Goal: Information Seeking & Learning: Find specific page/section

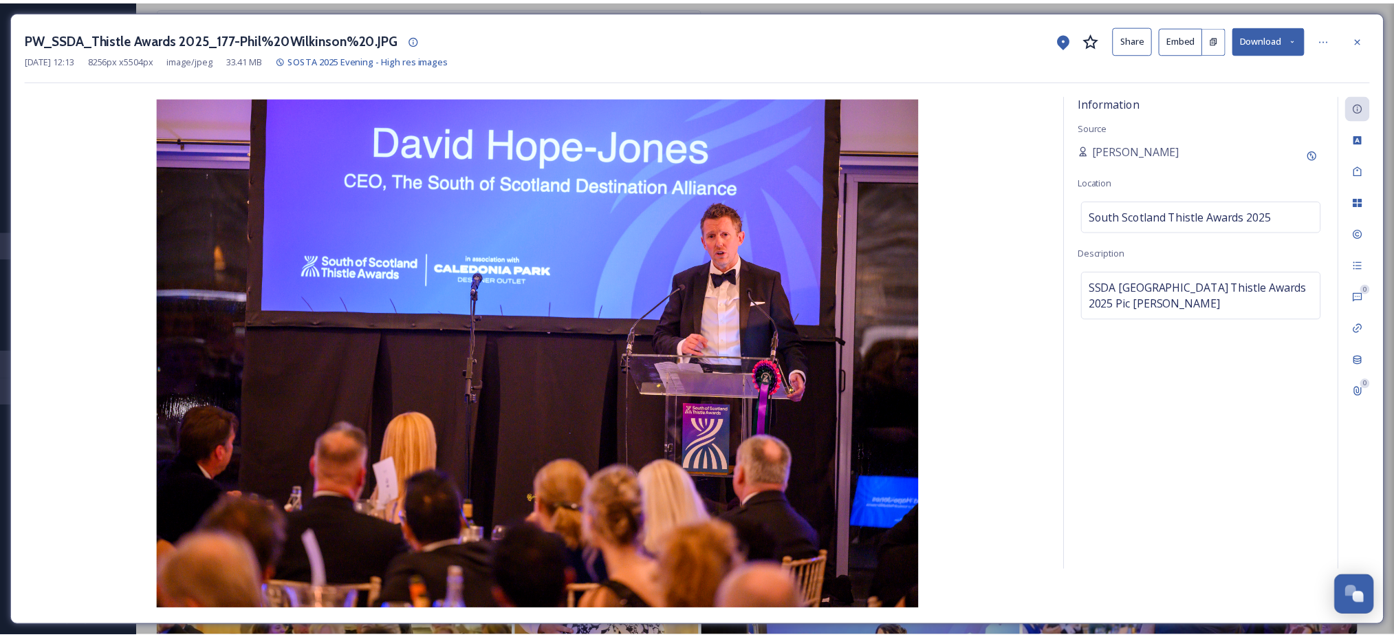
scroll to position [2270, 0]
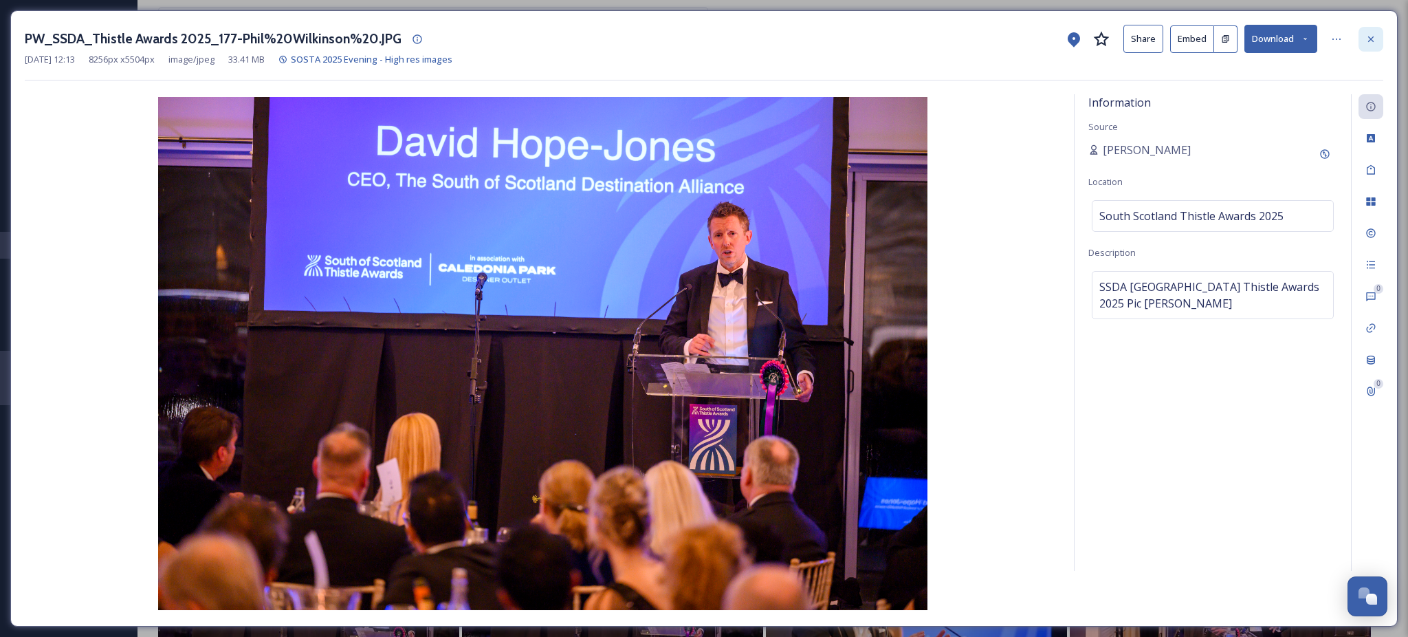
click at [1372, 42] on icon at bounding box center [1371, 39] width 11 height 11
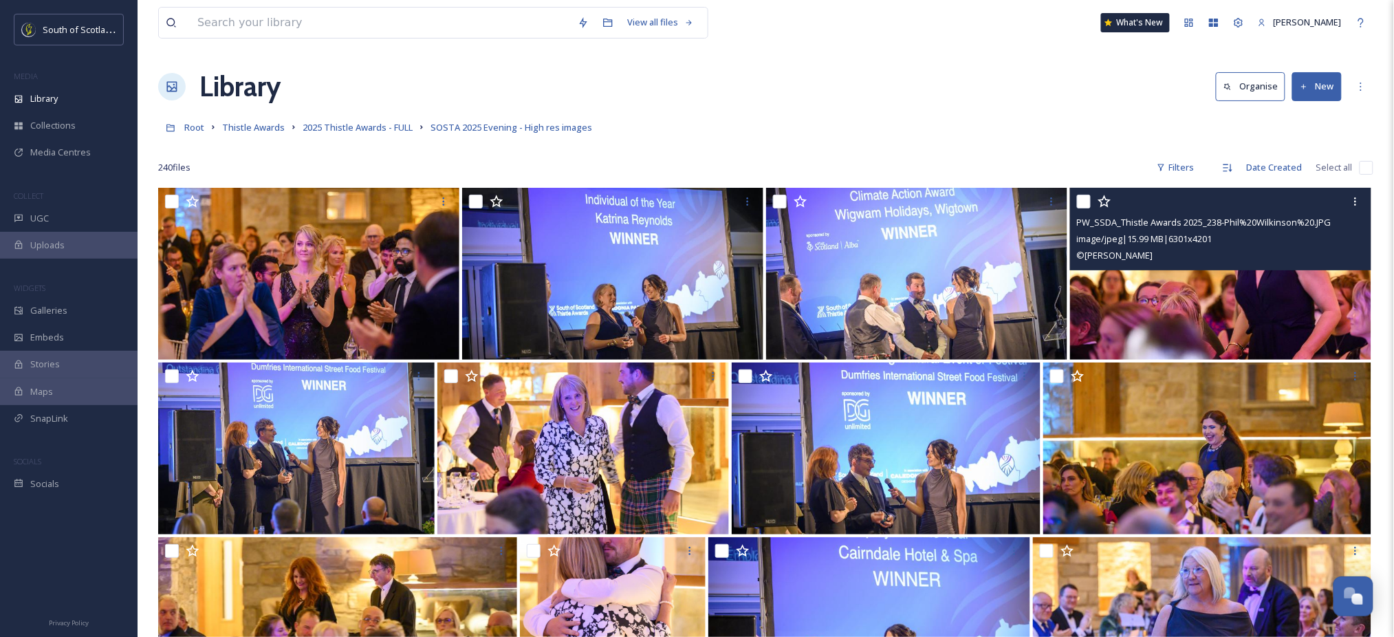
click at [364, 120] on link "2025 Thistle Awards - FULL" at bounding box center [358, 127] width 110 height 17
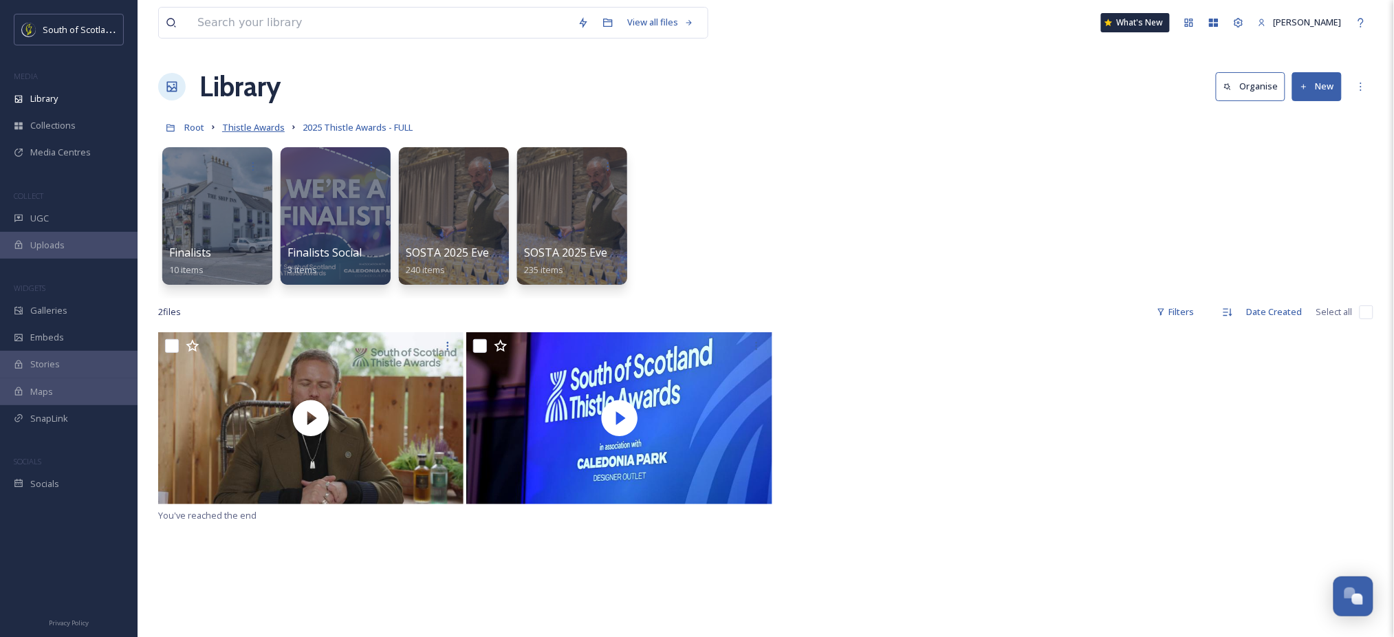
click at [256, 129] on span "Thistle Awards" at bounding box center [253, 127] width 63 height 12
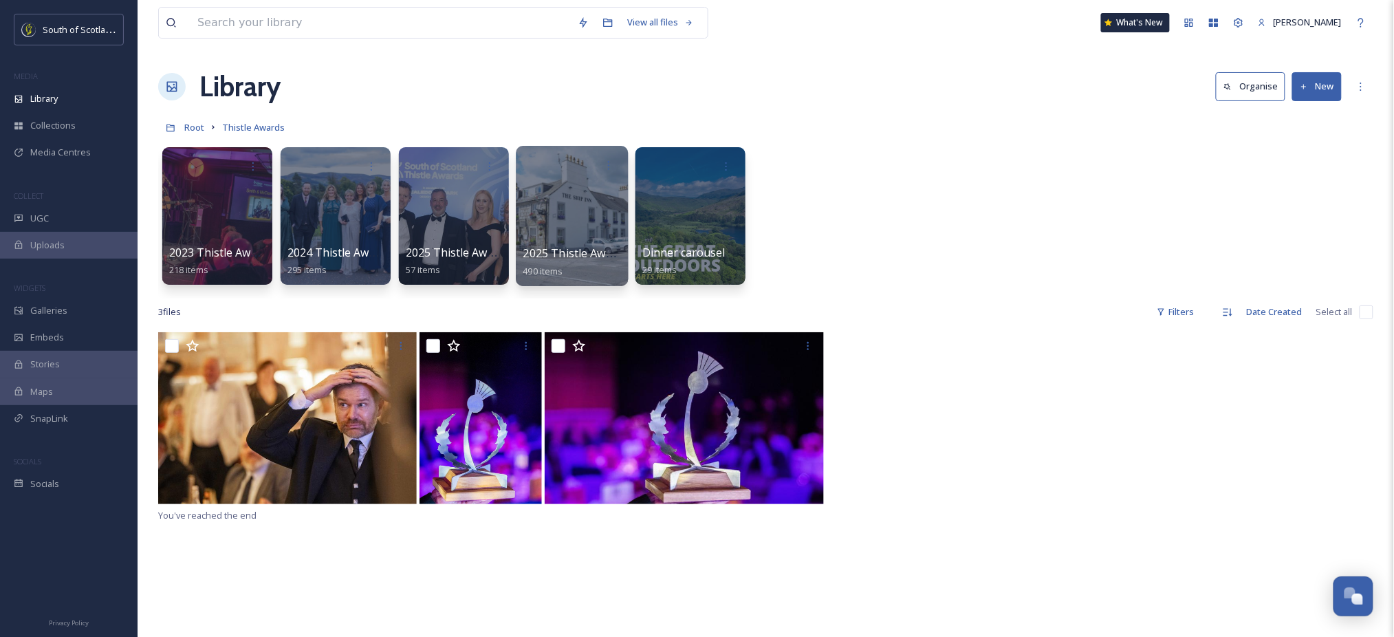
click at [562, 193] on div at bounding box center [572, 216] width 112 height 140
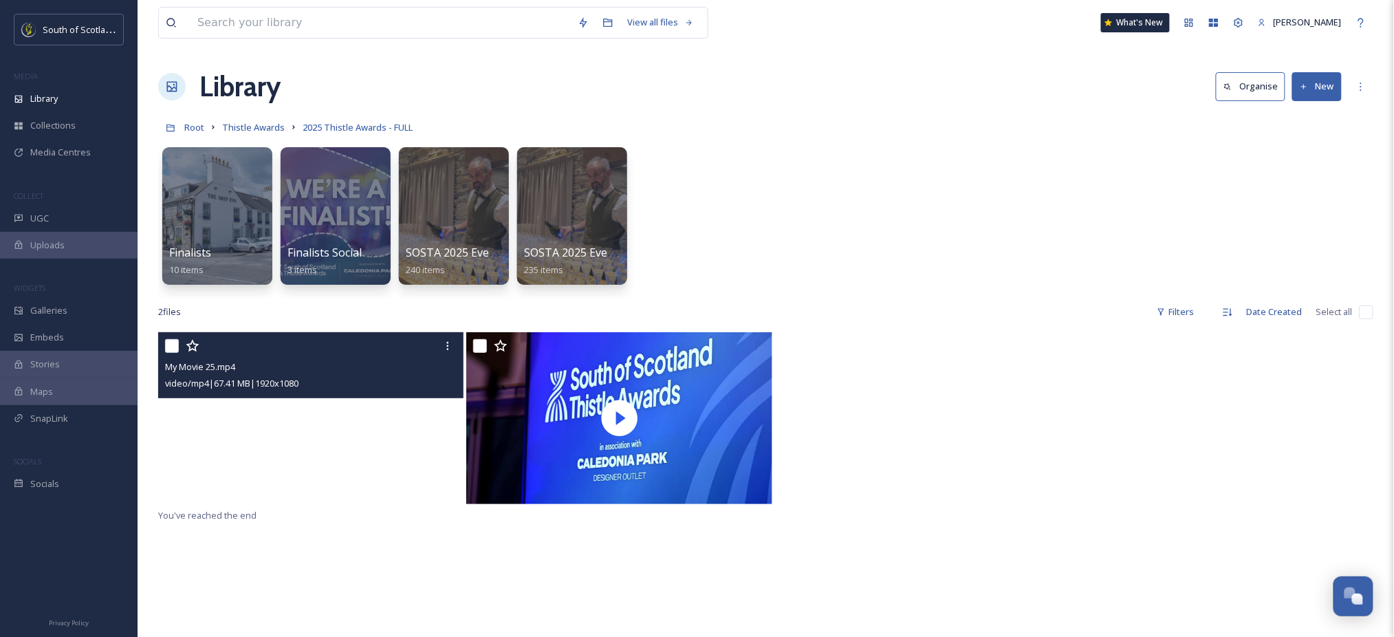
click at [316, 414] on video "My Movie 25.mp4" at bounding box center [310, 418] width 305 height 172
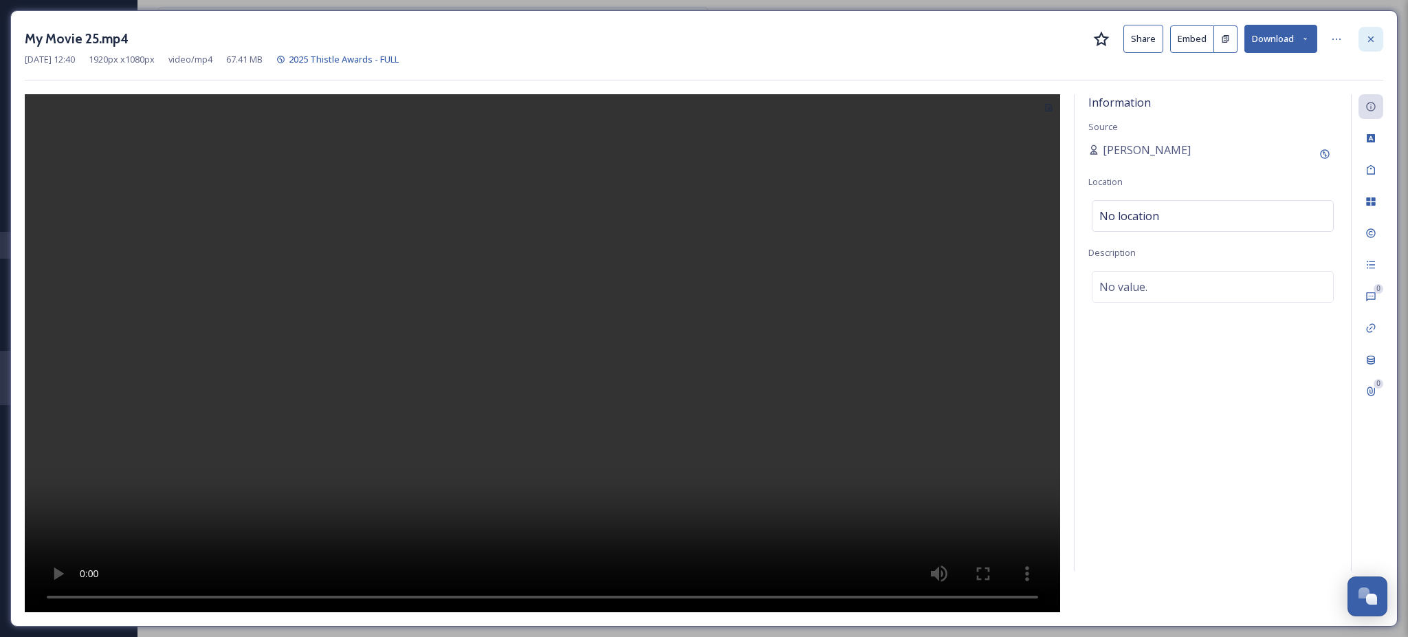
click at [1371, 47] on div at bounding box center [1371, 39] width 25 height 25
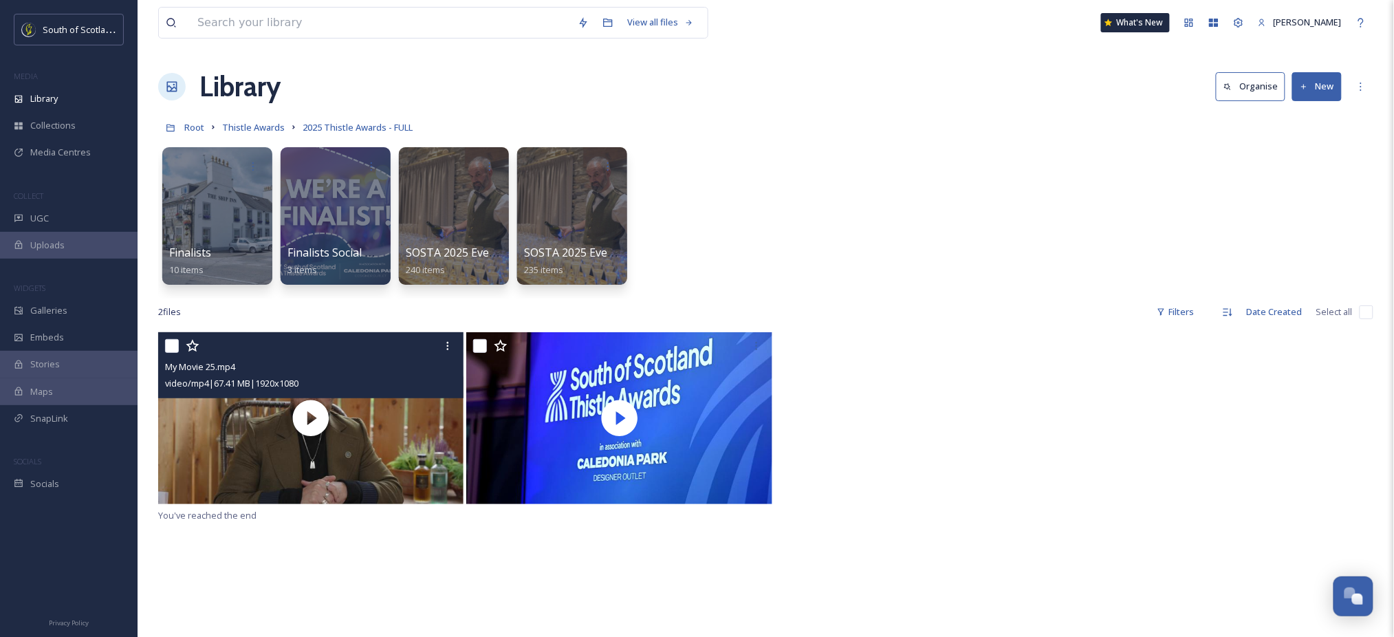
click at [971, 305] on div "2 file s Filters Date Created Select all" at bounding box center [765, 311] width 1215 height 27
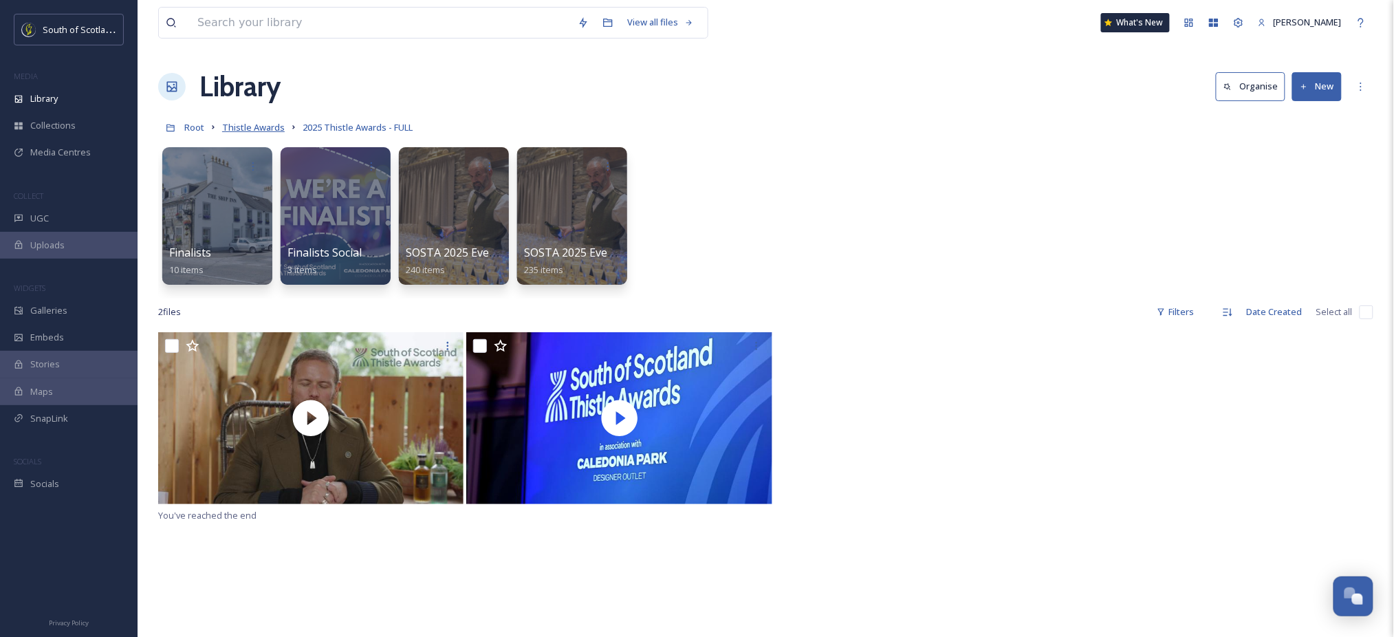
click at [261, 127] on span "Thistle Awards" at bounding box center [253, 127] width 63 height 12
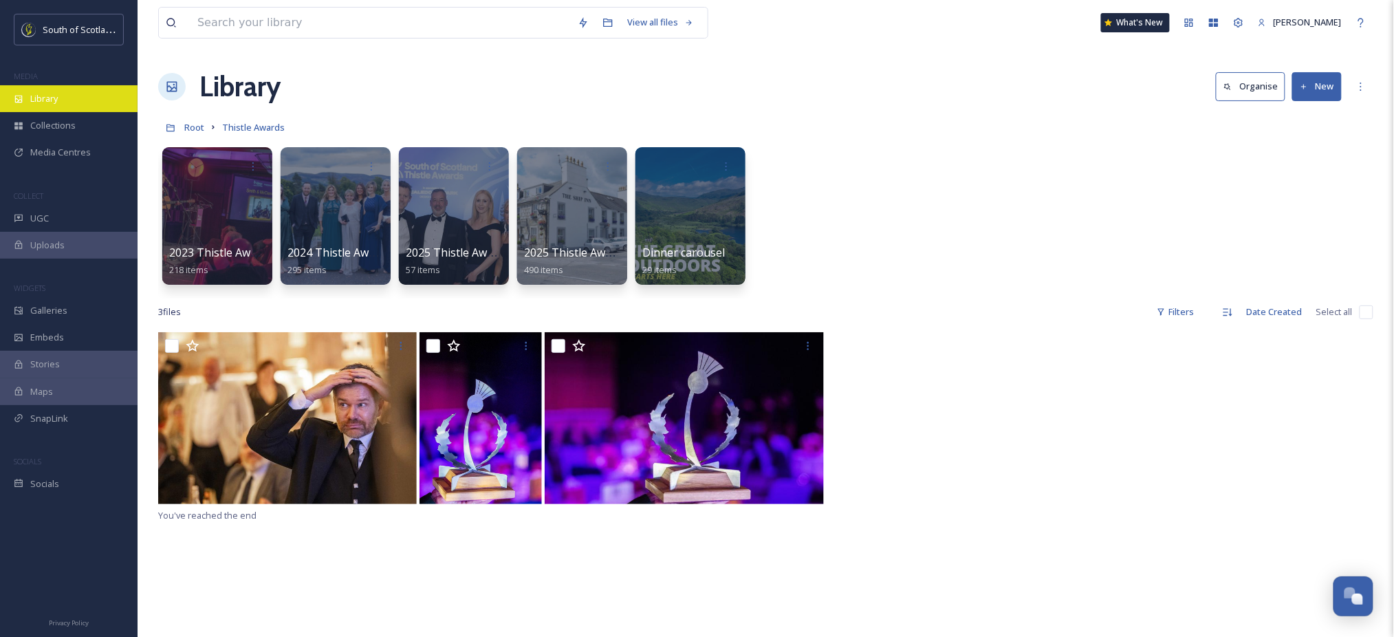
click at [55, 98] on span "Library" at bounding box center [44, 98] width 28 height 13
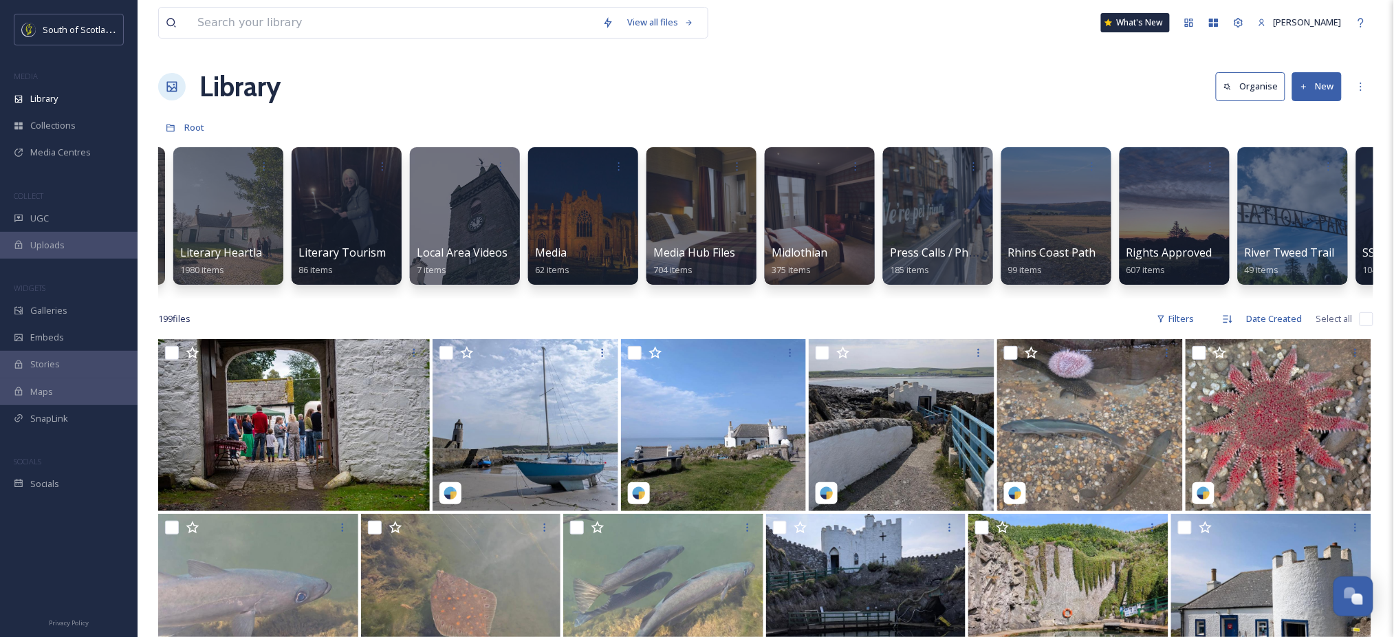
scroll to position [0, 2118]
click at [660, 19] on div "View all files" at bounding box center [660, 22] width 80 height 27
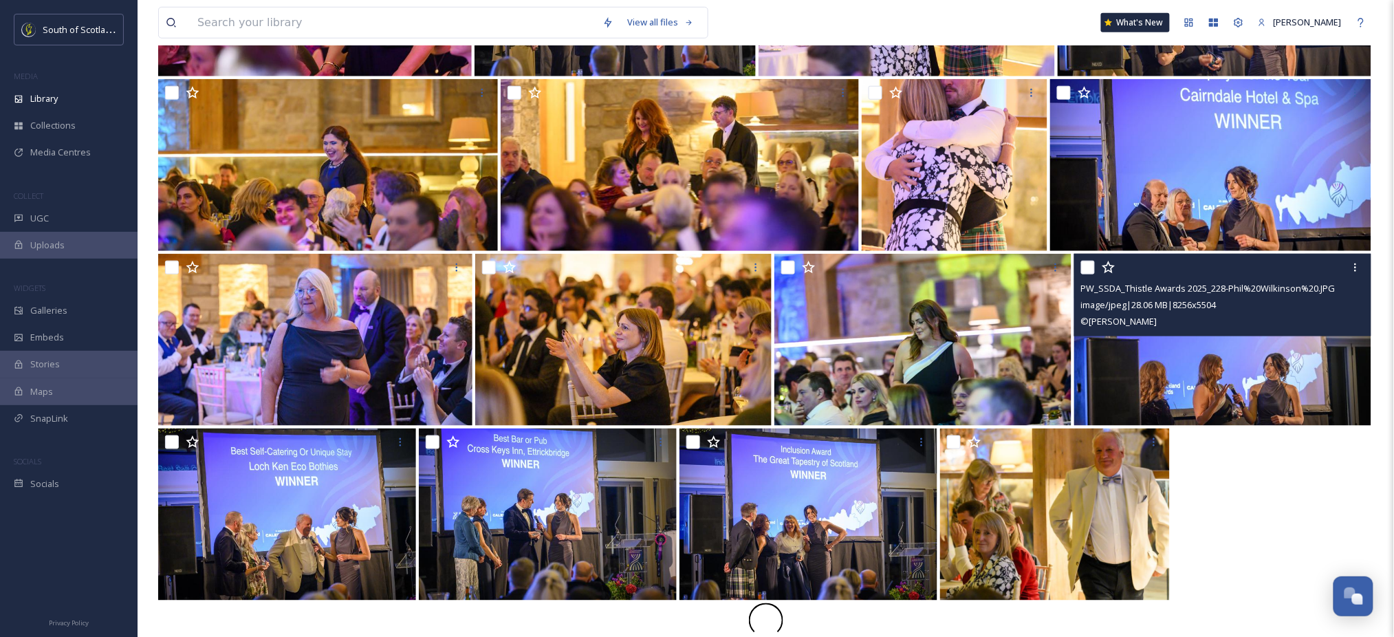
scroll to position [425, 0]
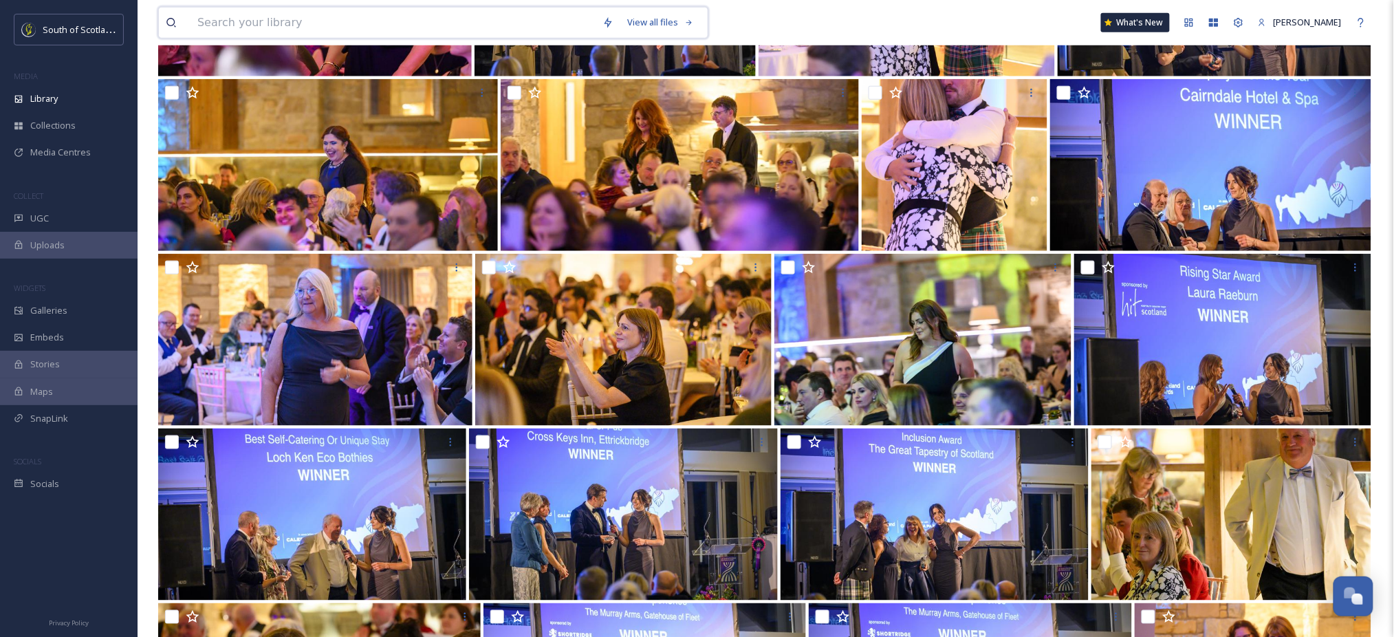
click at [264, 30] on input at bounding box center [392, 23] width 405 height 30
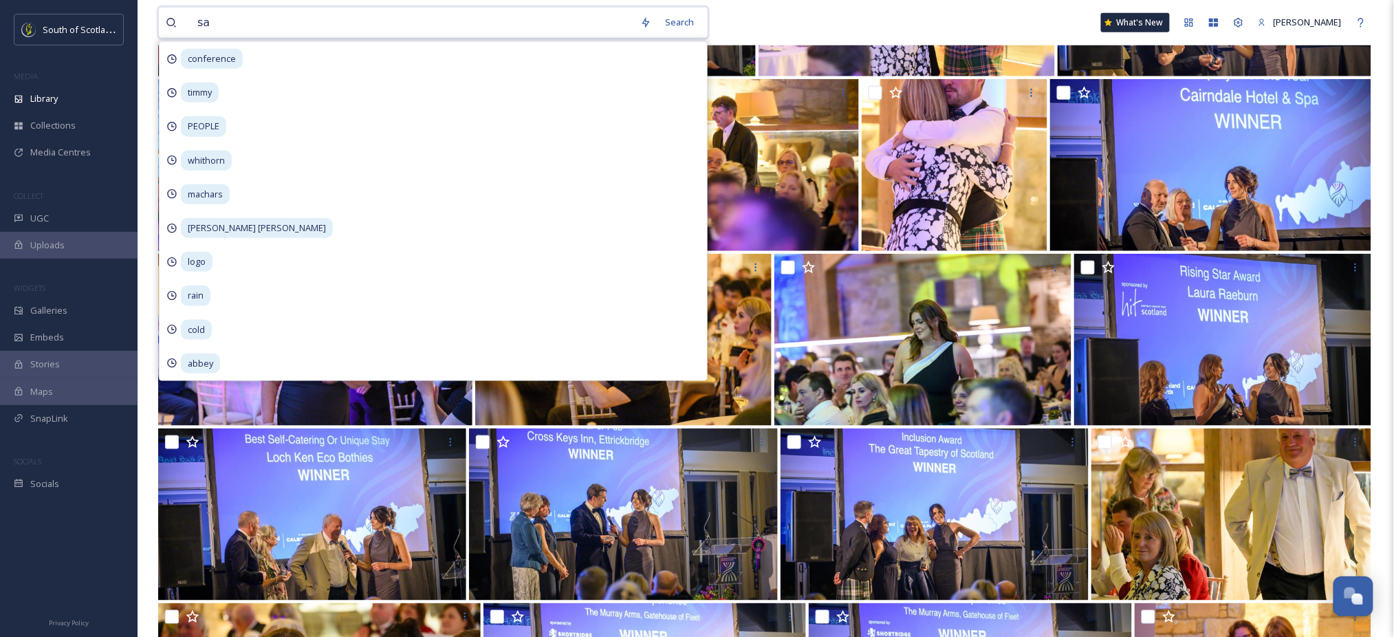
type input "[PERSON_NAME]"
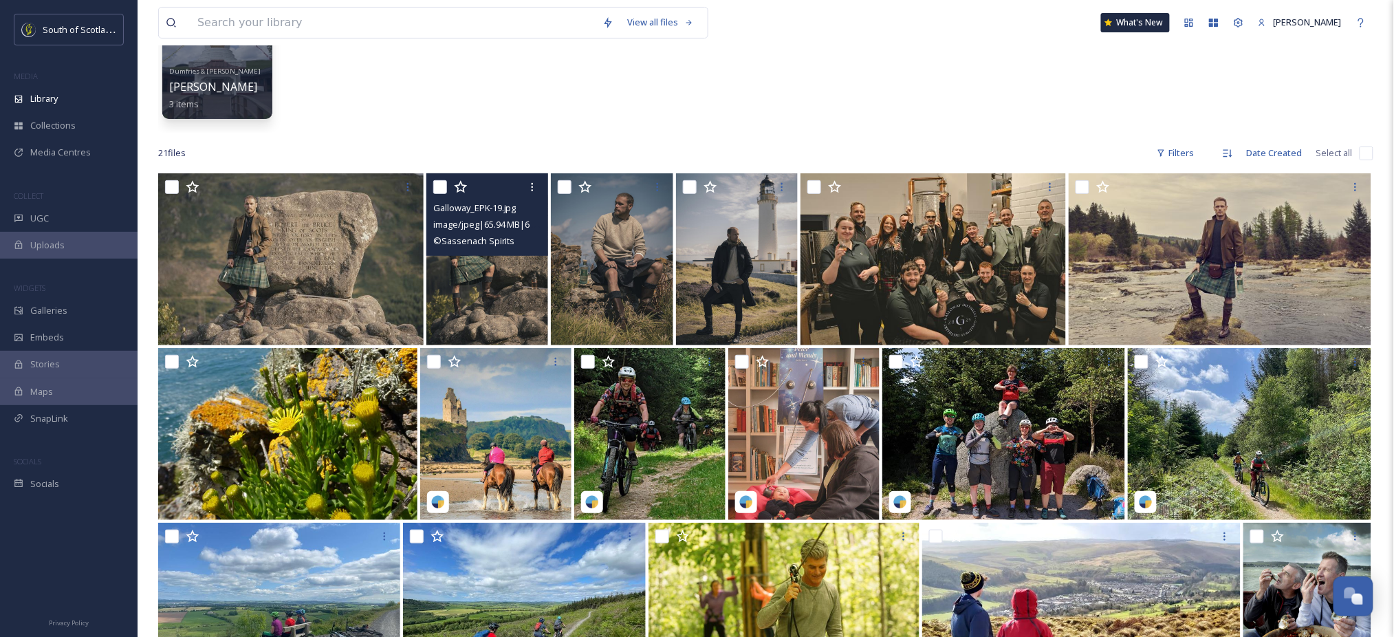
scroll to position [149, 0]
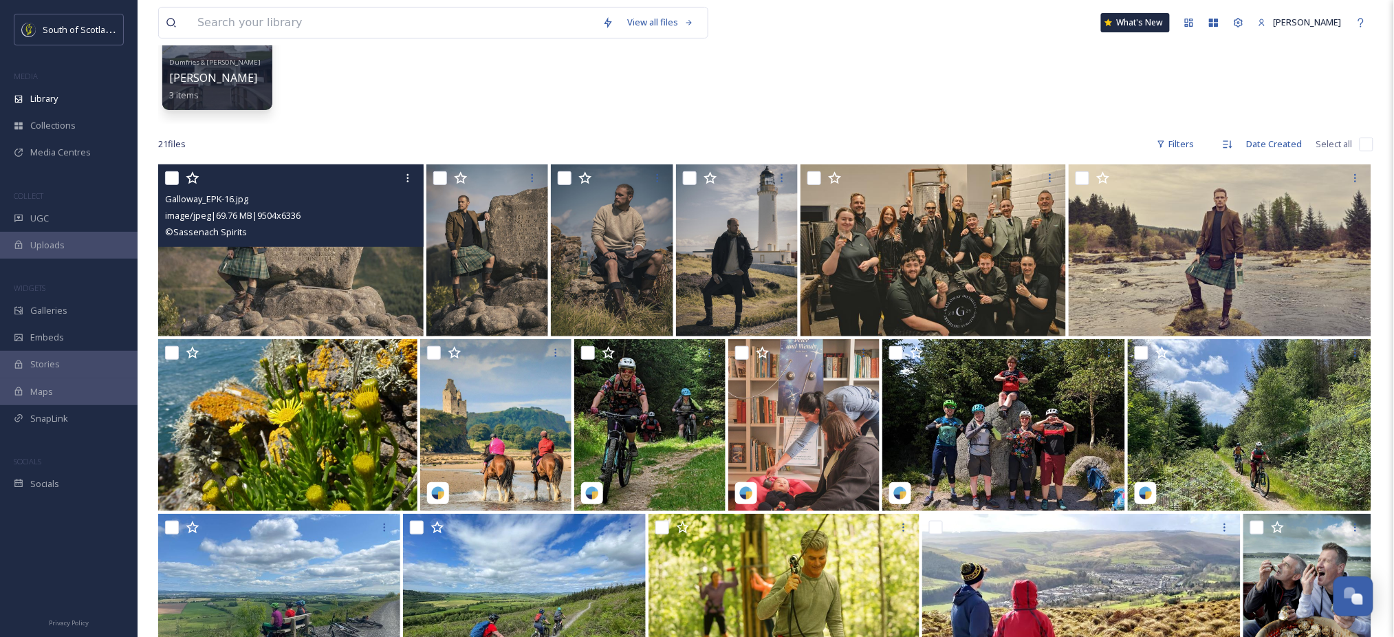
click at [221, 272] on img at bounding box center [290, 250] width 265 height 172
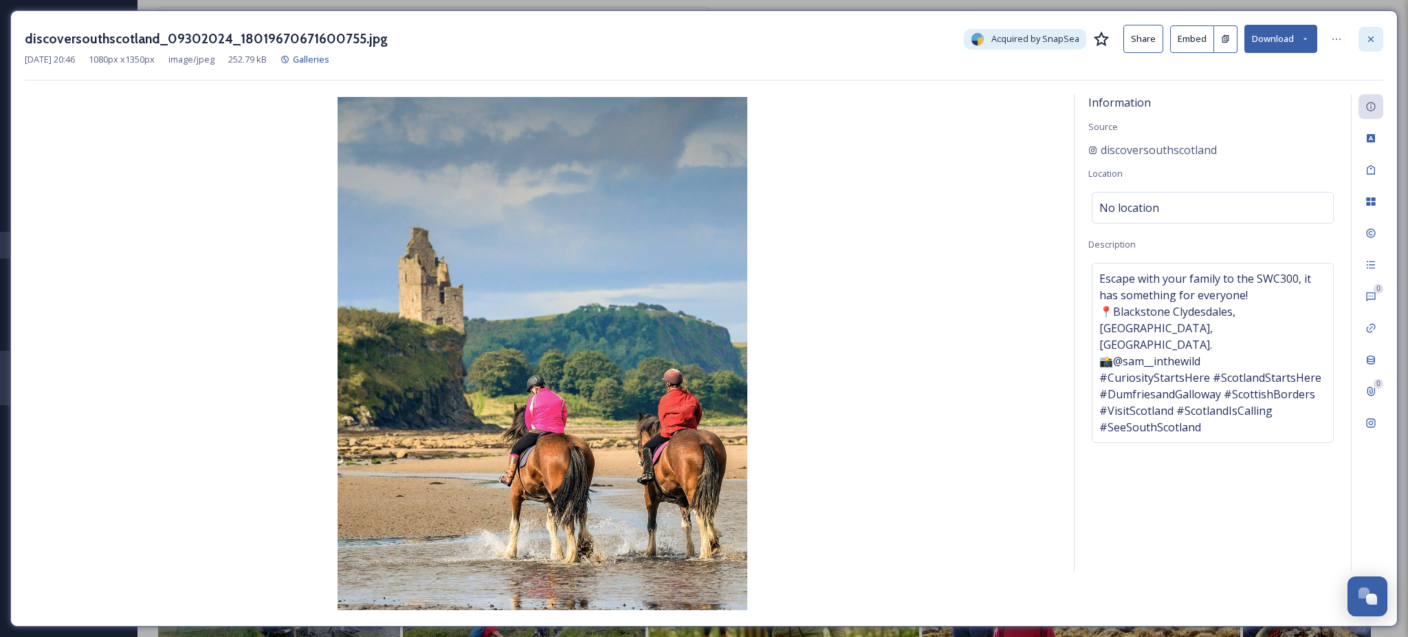
click at [1374, 44] on div at bounding box center [1371, 39] width 25 height 25
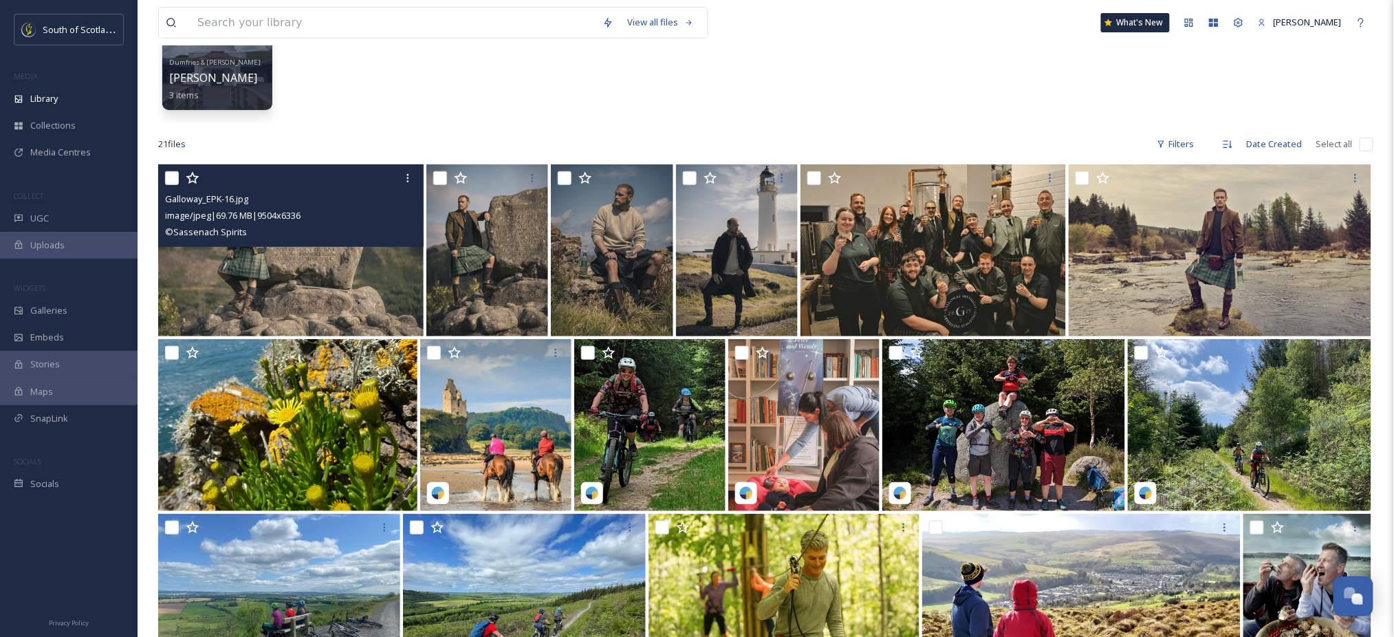
click at [666, 91] on div "Dumfries & [PERSON_NAME] Ling 3 items" at bounding box center [765, 45] width 1215 height 158
